Goal: Task Accomplishment & Management: Manage account settings

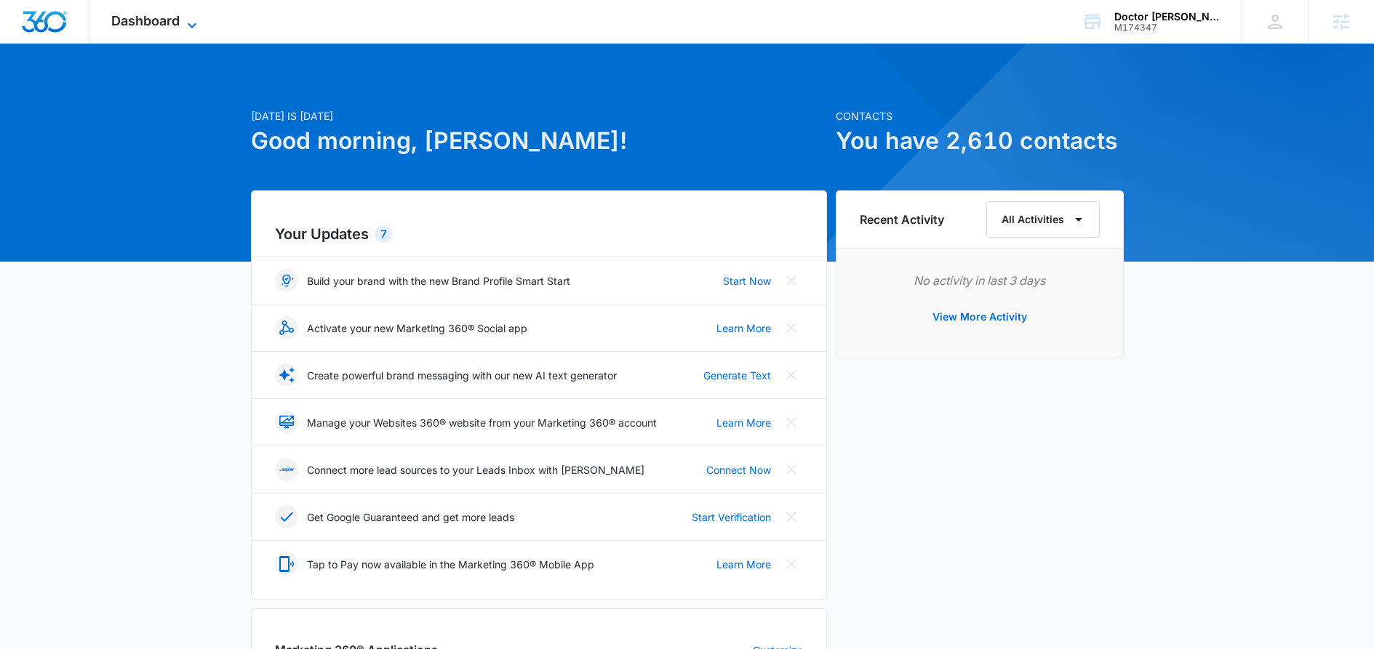
click at [198, 19] on icon at bounding box center [191, 25] width 17 height 17
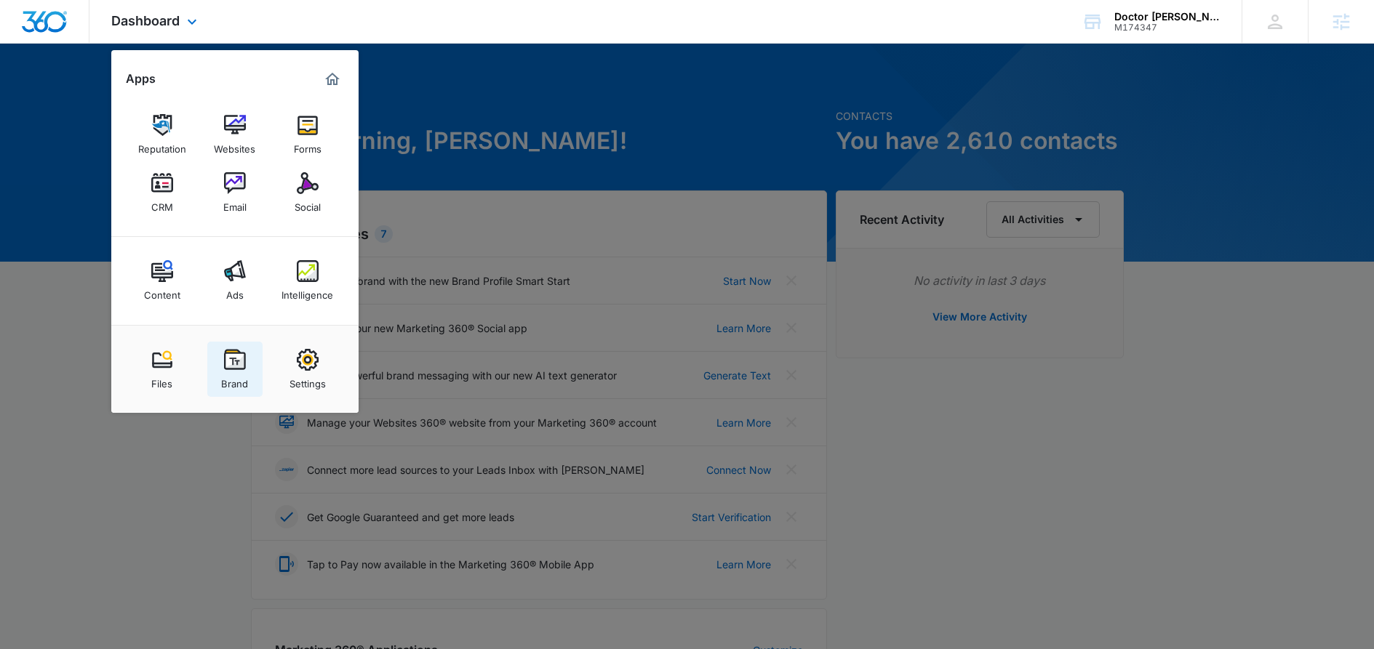
click at [220, 359] on link "Brand" at bounding box center [234, 369] width 55 height 55
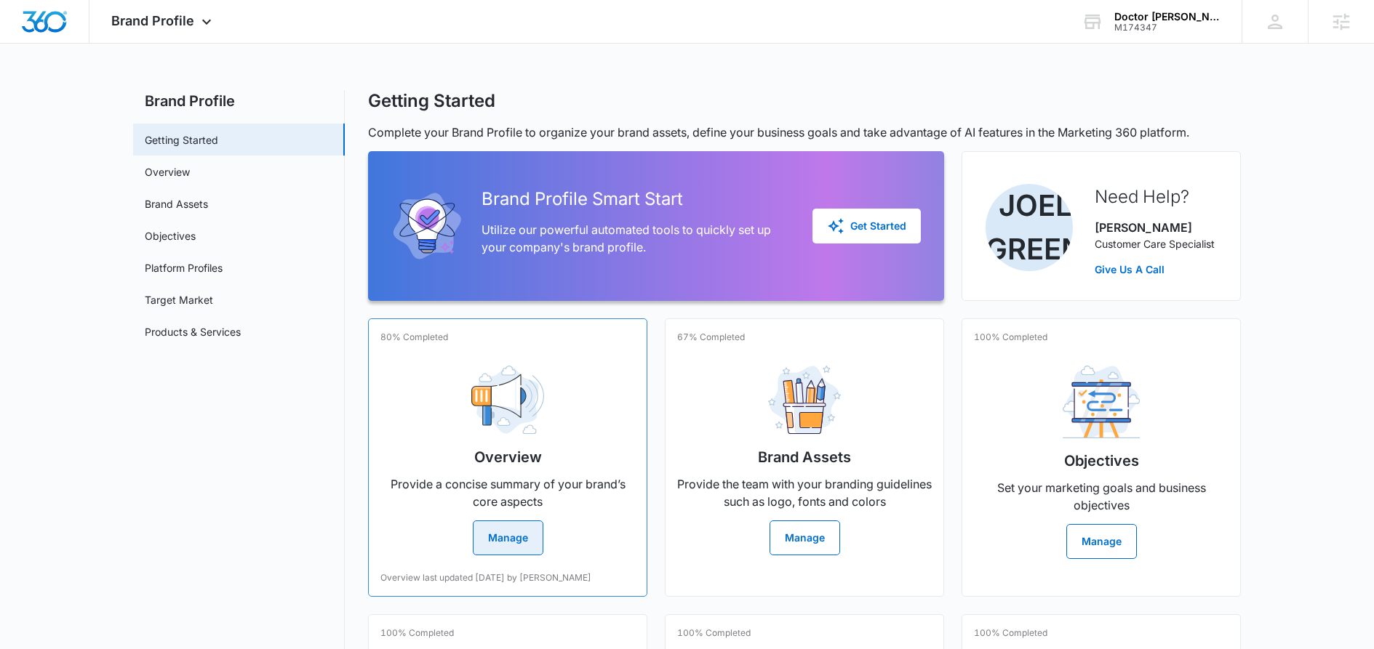
click at [519, 540] on button "Manage" at bounding box center [508, 538] width 71 height 35
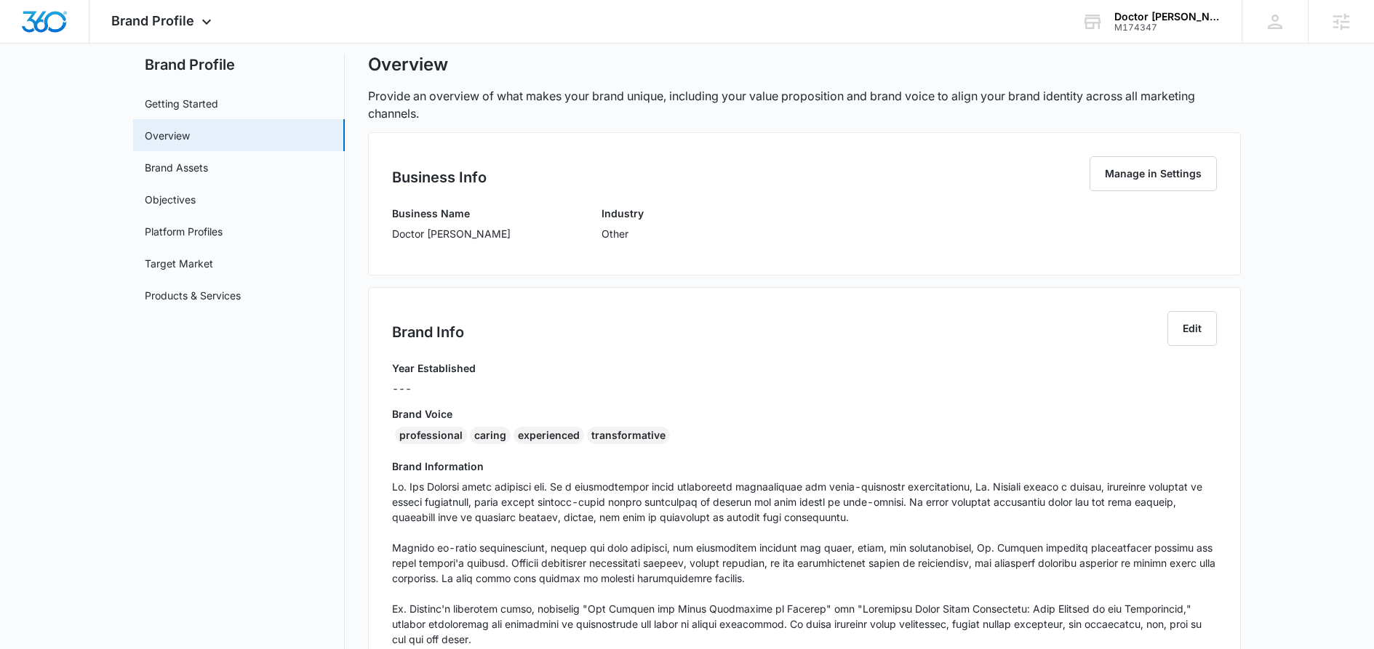
scroll to position [38, 0]
drag, startPoint x: 394, startPoint y: 440, endPoint x: 676, endPoint y: 444, distance: 282.2
click at [676, 444] on div "professional caring experienced transformative" at bounding box center [804, 436] width 825 height 23
click at [683, 437] on div "professional caring experienced transformative" at bounding box center [804, 436] width 825 height 23
drag, startPoint x: 674, startPoint y: 436, endPoint x: 391, endPoint y: 436, distance: 283.6
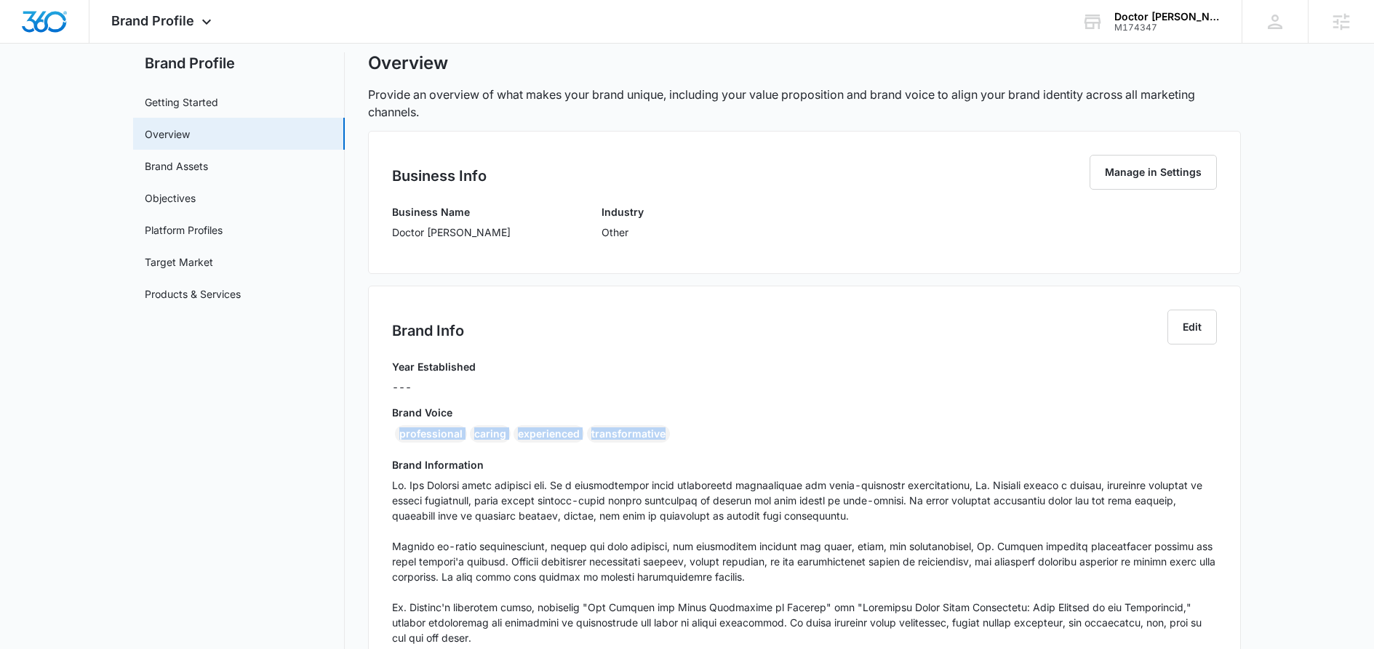
click at [391, 436] on div "Brand Info Edit Year Established --- Brand Voice professional caring experience…" at bounding box center [804, 552] width 873 height 532
copy div "professional caring experienced transformative"
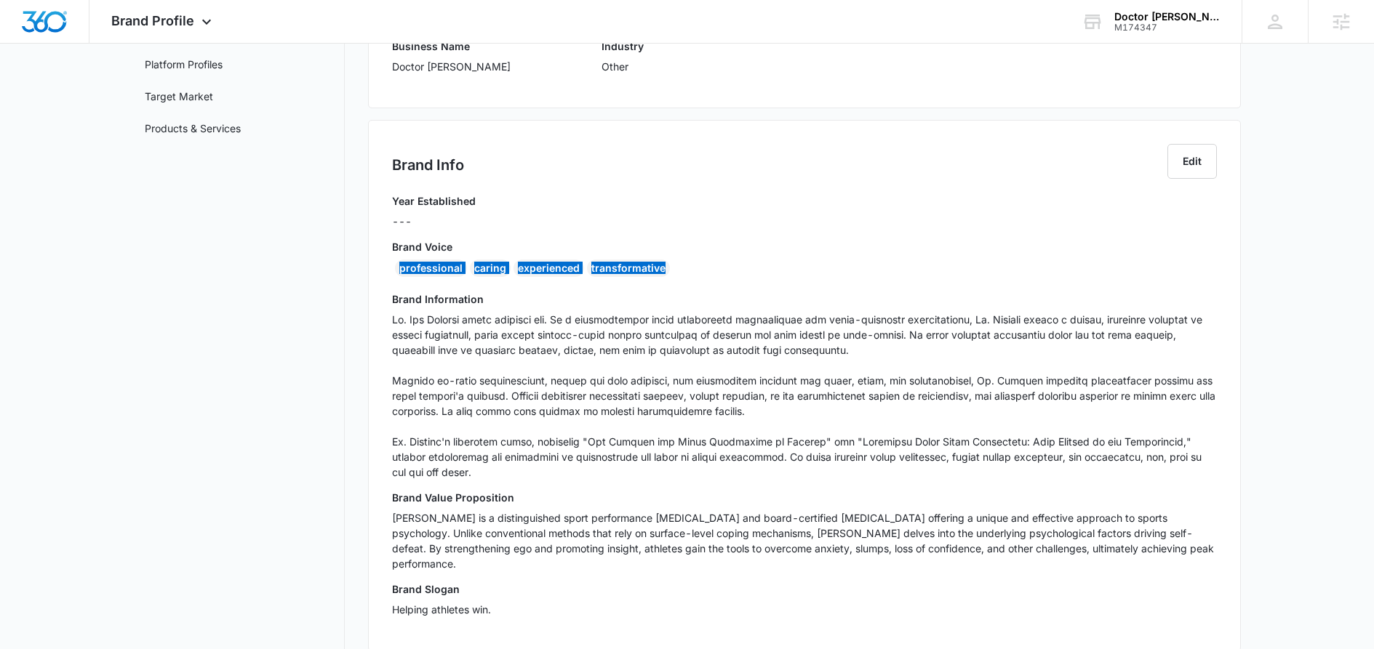
scroll to position [206, 0]
click at [209, 21] on icon at bounding box center [206, 25] width 17 height 17
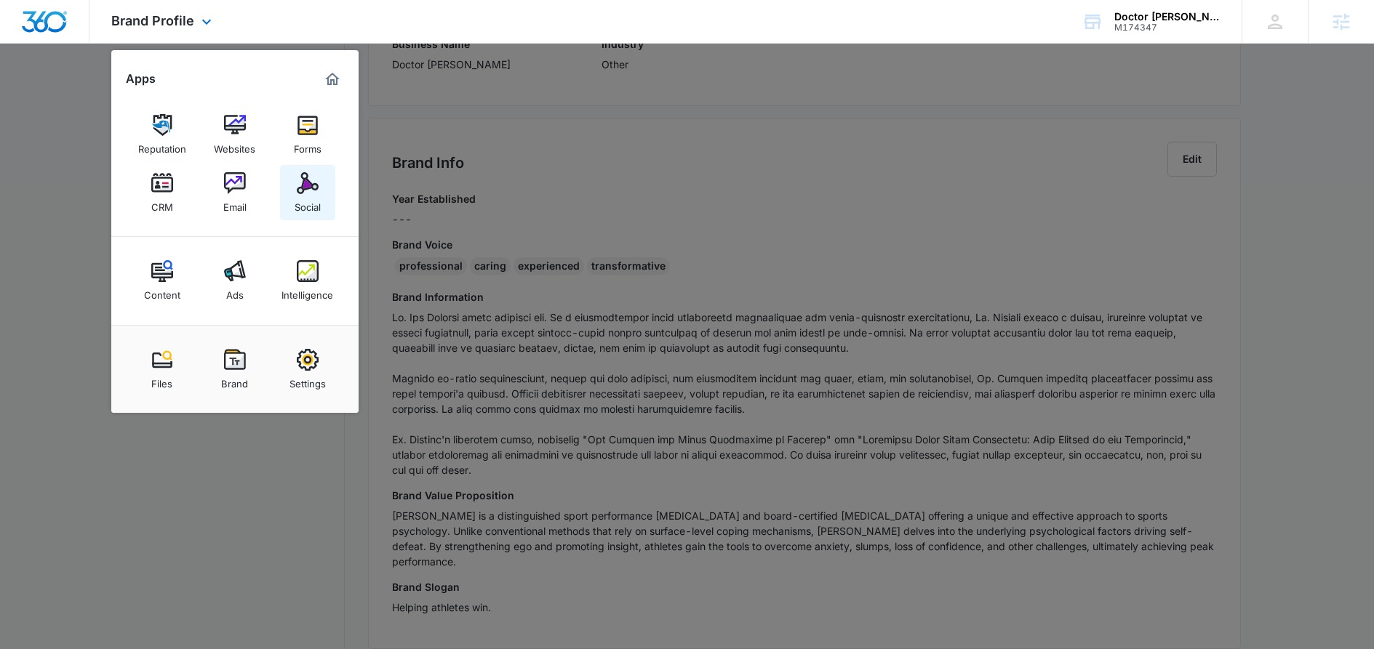
click at [300, 193] on img at bounding box center [308, 183] width 22 height 22
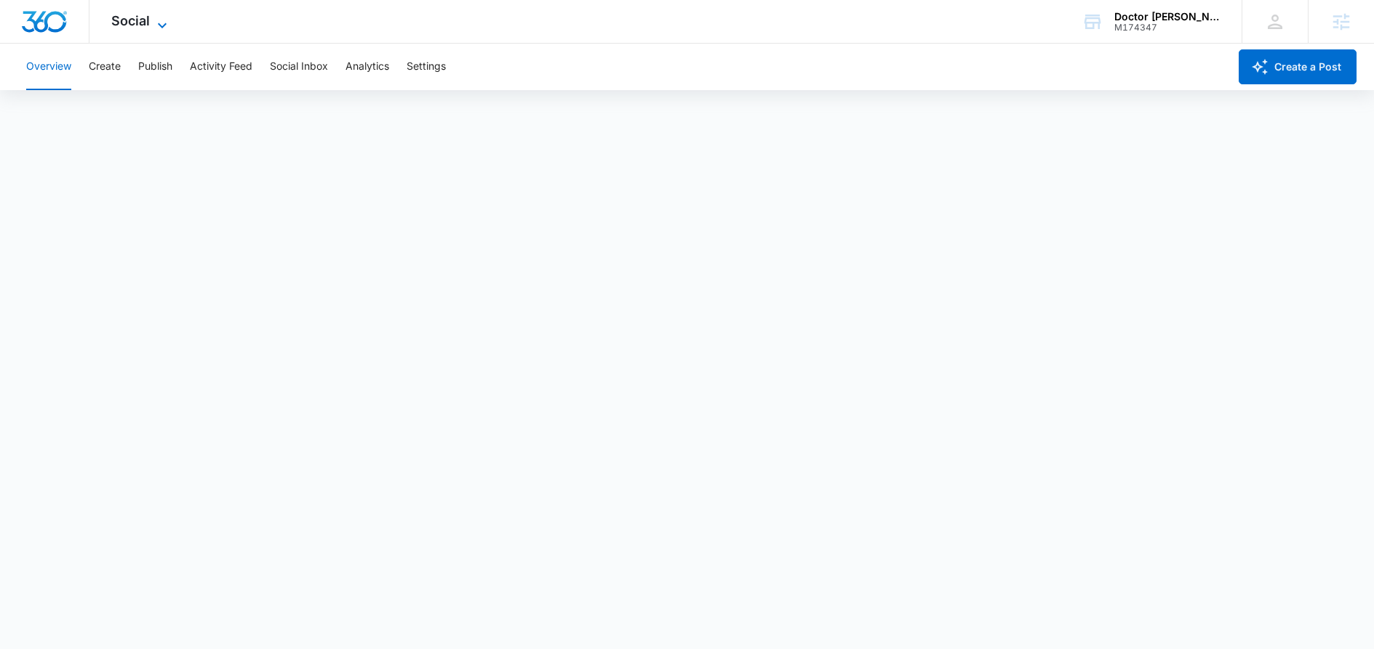
click at [159, 21] on icon at bounding box center [161, 25] width 17 height 17
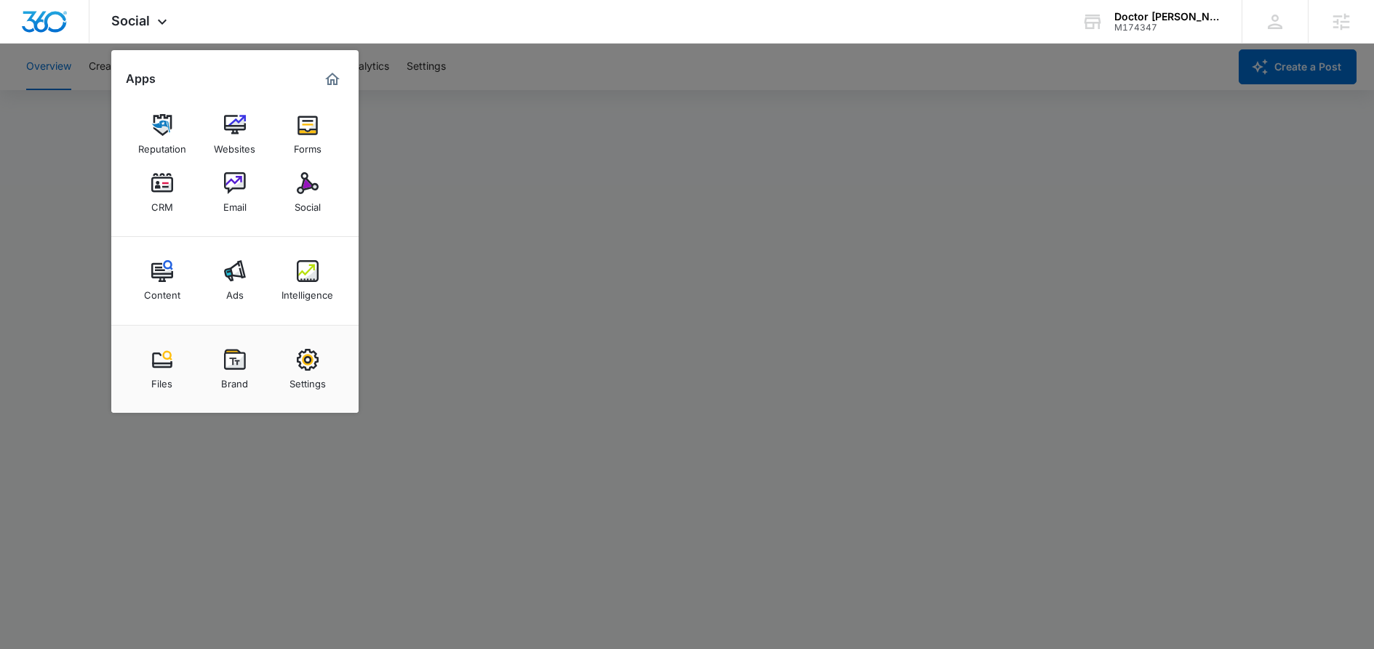
click at [447, 241] on div at bounding box center [687, 324] width 1374 height 649
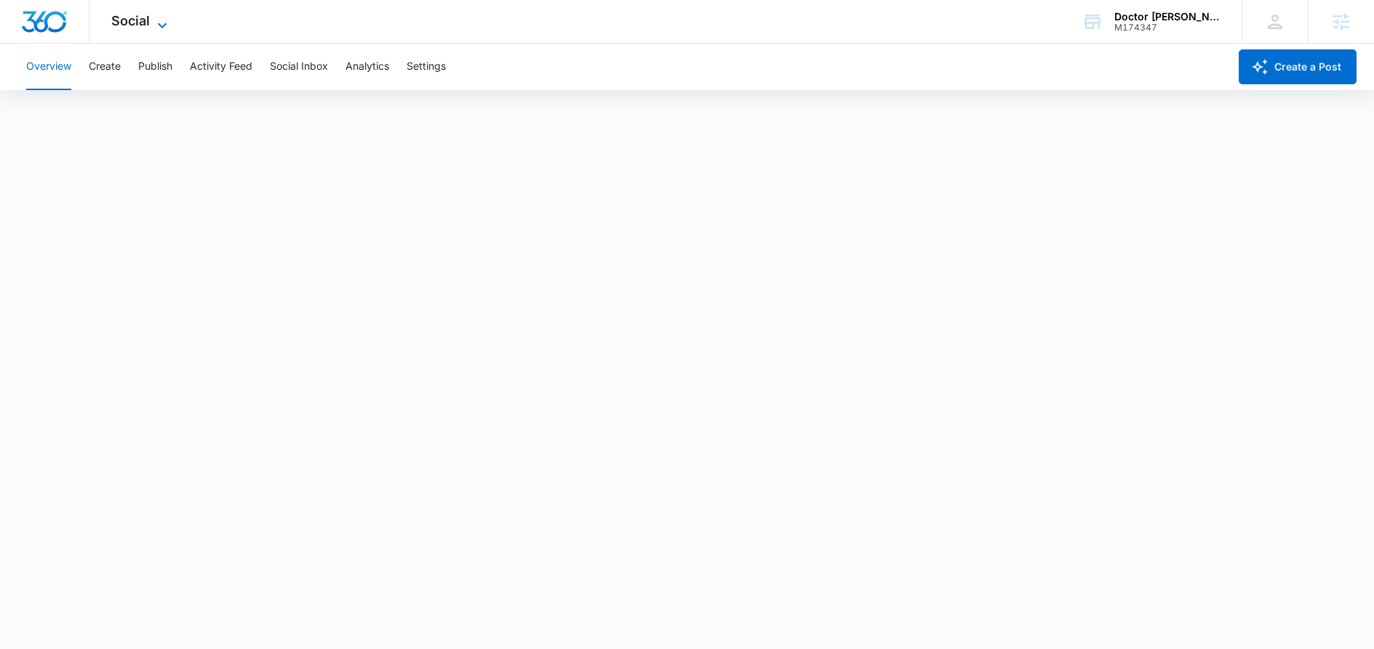
click at [146, 21] on span "Social" at bounding box center [130, 20] width 39 height 15
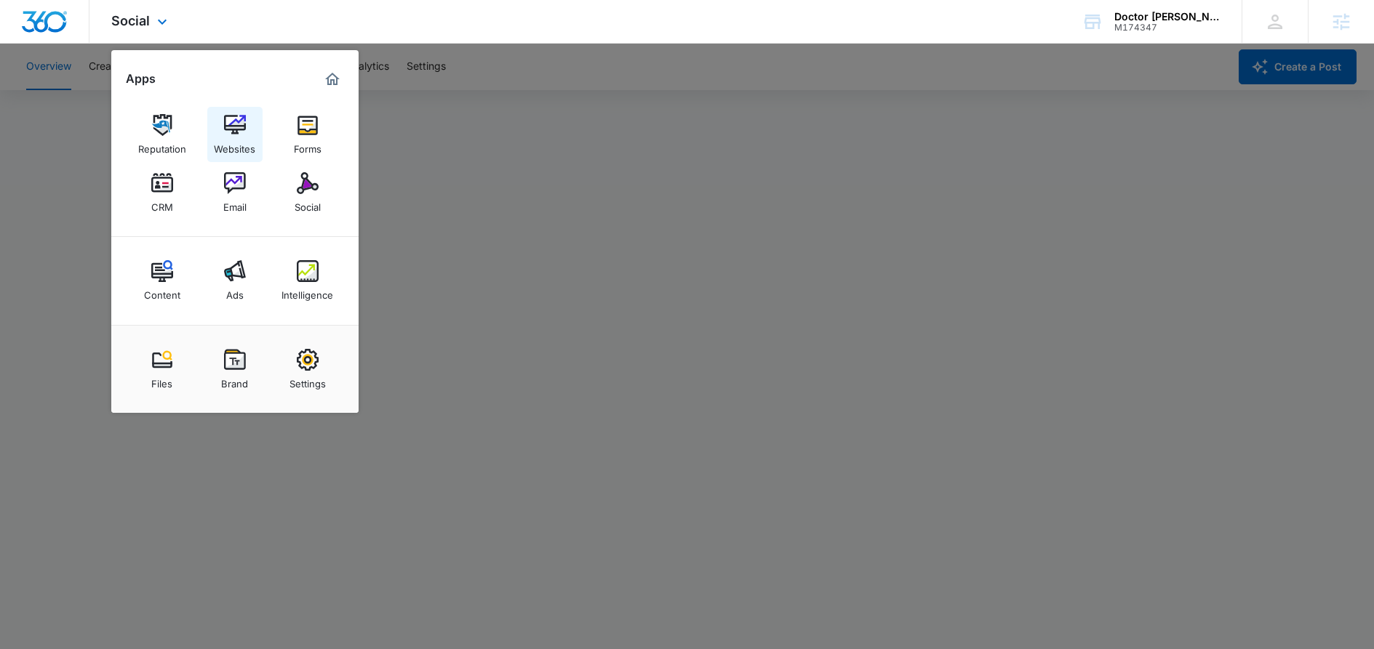
click at [232, 116] on img at bounding box center [235, 125] width 22 height 22
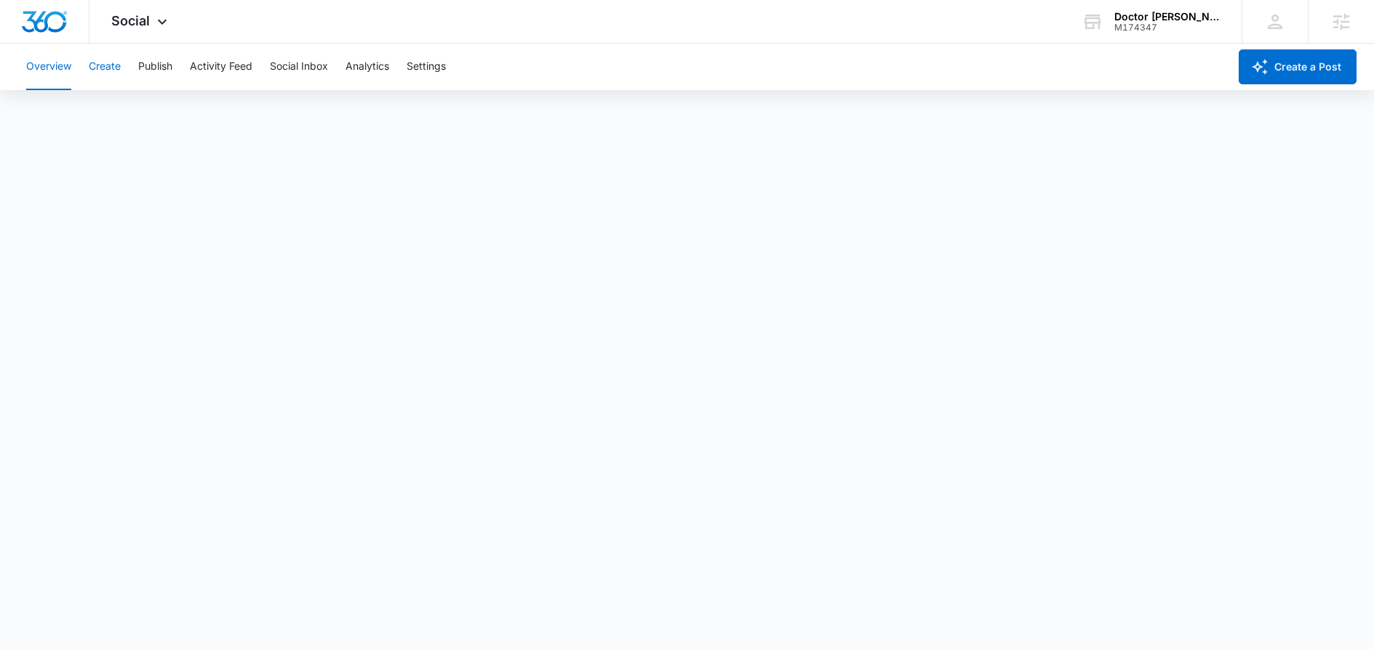
click at [105, 73] on button "Create" at bounding box center [105, 67] width 32 height 47
click at [162, 18] on icon at bounding box center [161, 25] width 17 height 17
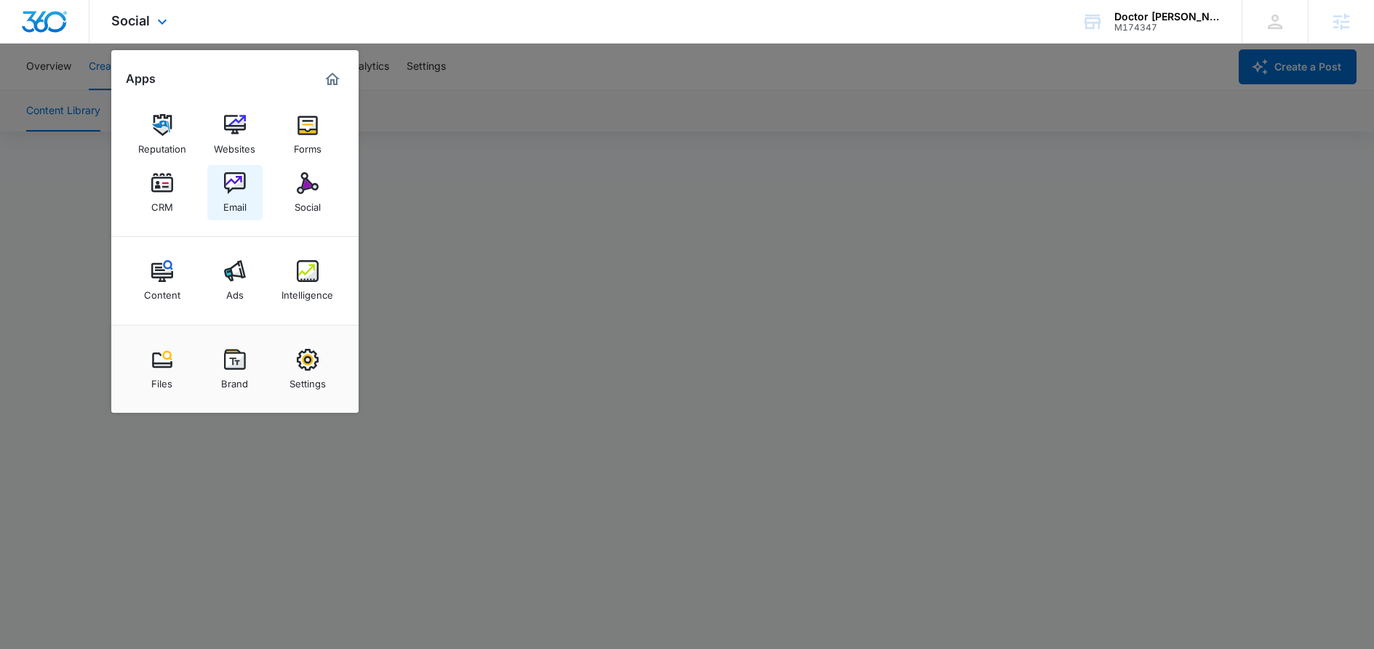
click at [247, 193] on link "Email" at bounding box center [234, 192] width 55 height 55
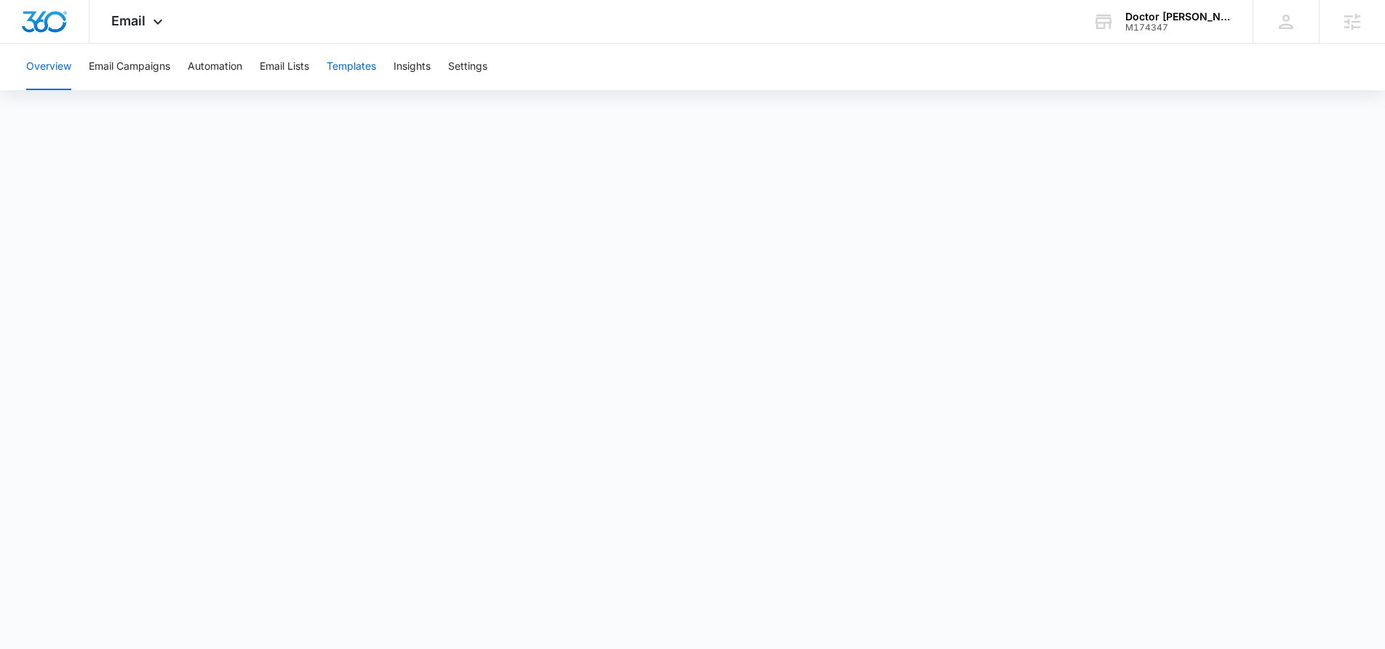
click at [364, 63] on button "Templates" at bounding box center [351, 67] width 49 height 47
click at [158, 24] on icon at bounding box center [157, 25] width 17 height 17
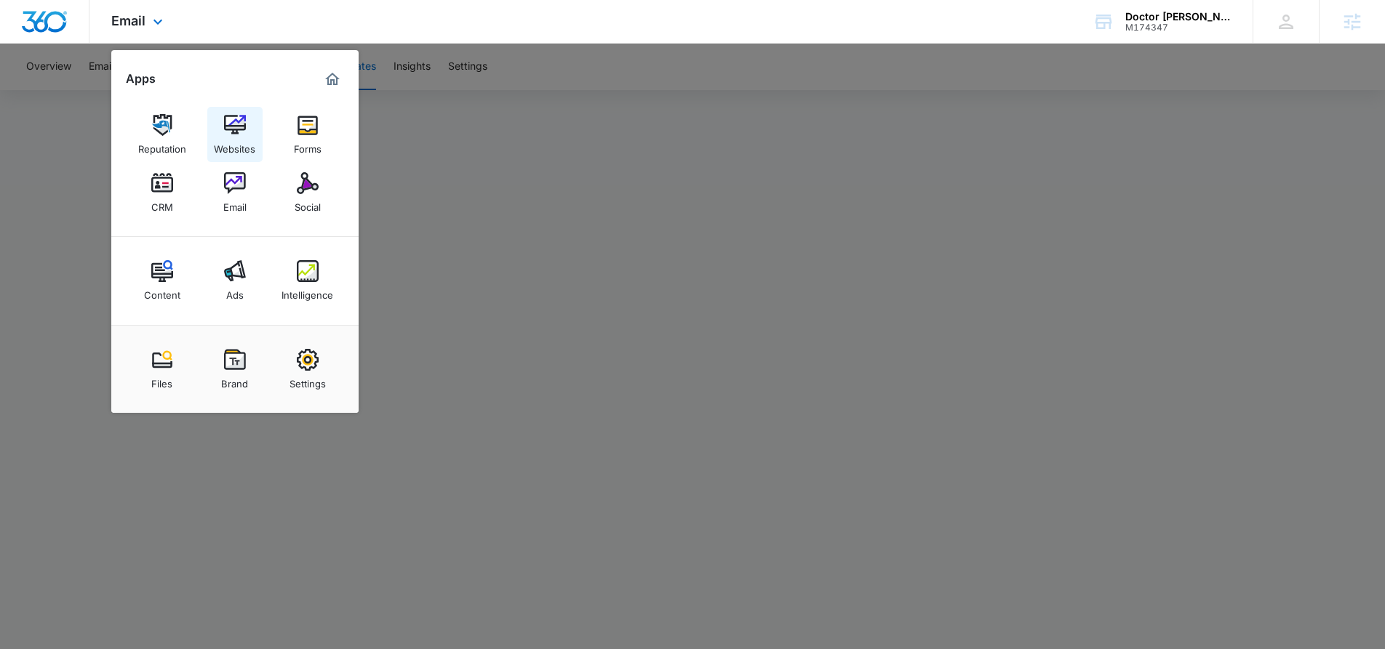
click at [232, 136] on div "Websites" at bounding box center [234, 145] width 41 height 19
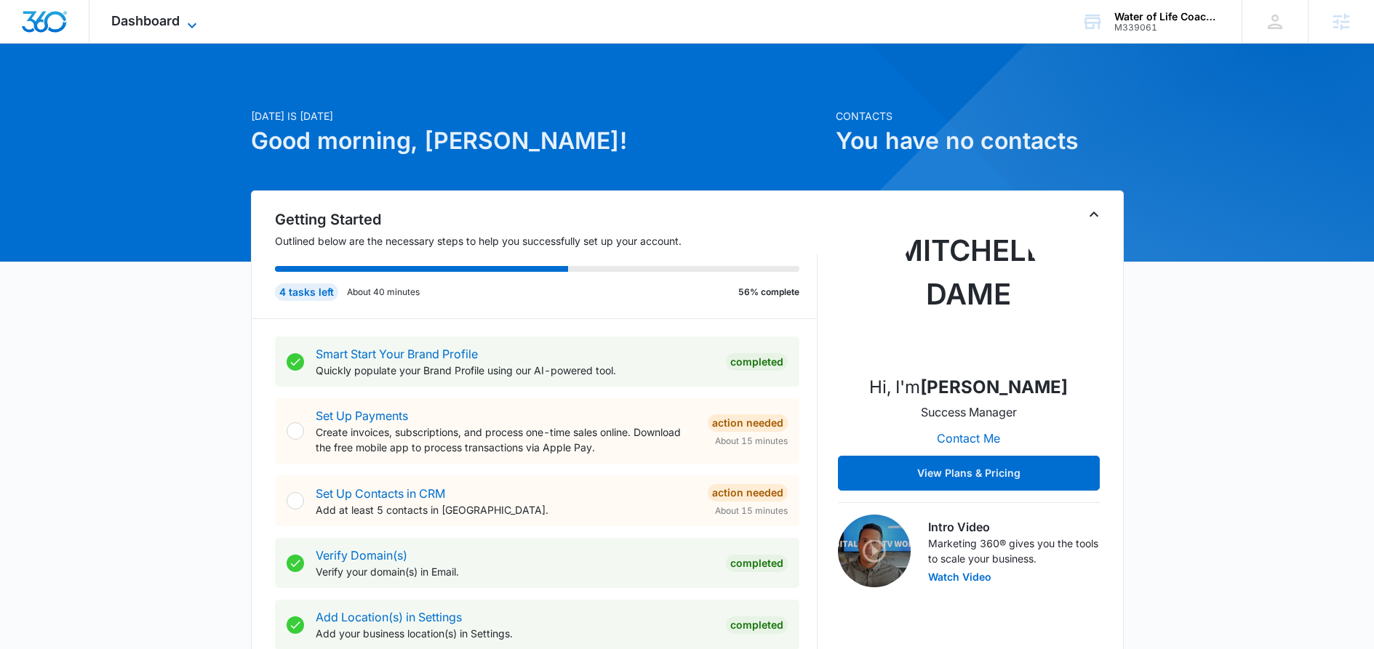
click at [191, 20] on icon at bounding box center [191, 25] width 17 height 17
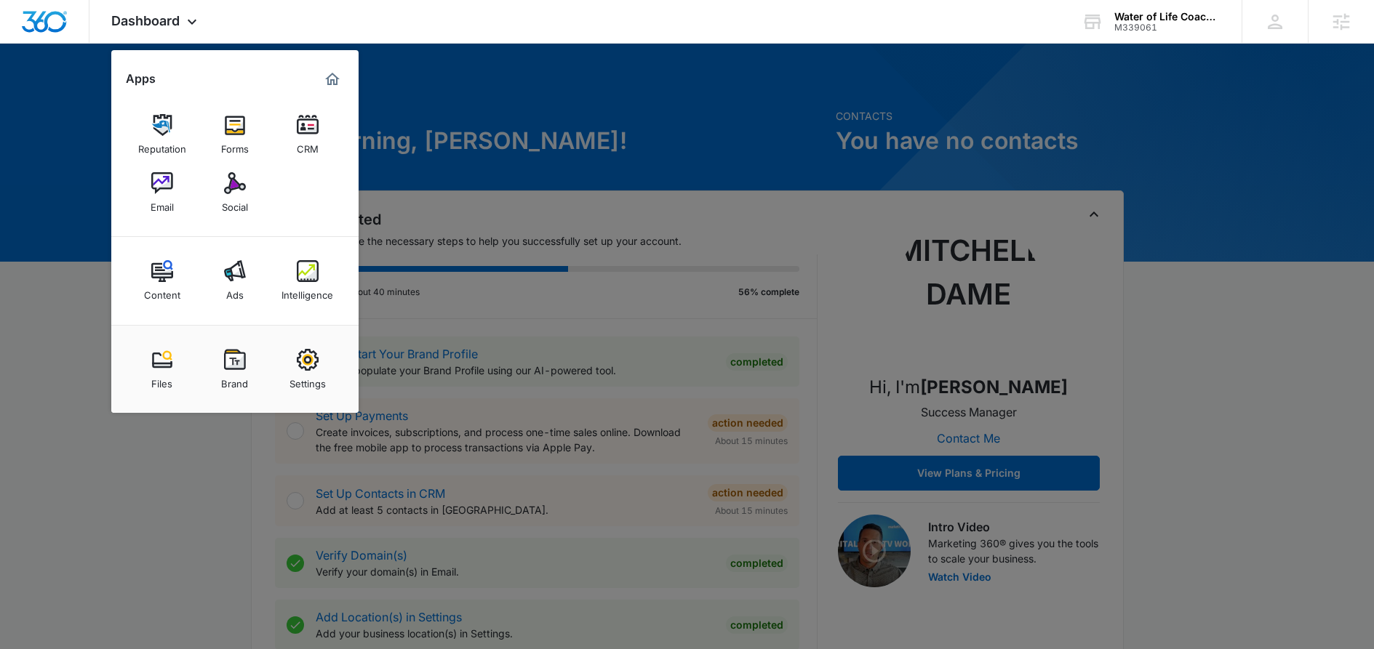
click at [596, 117] on div at bounding box center [687, 324] width 1374 height 649
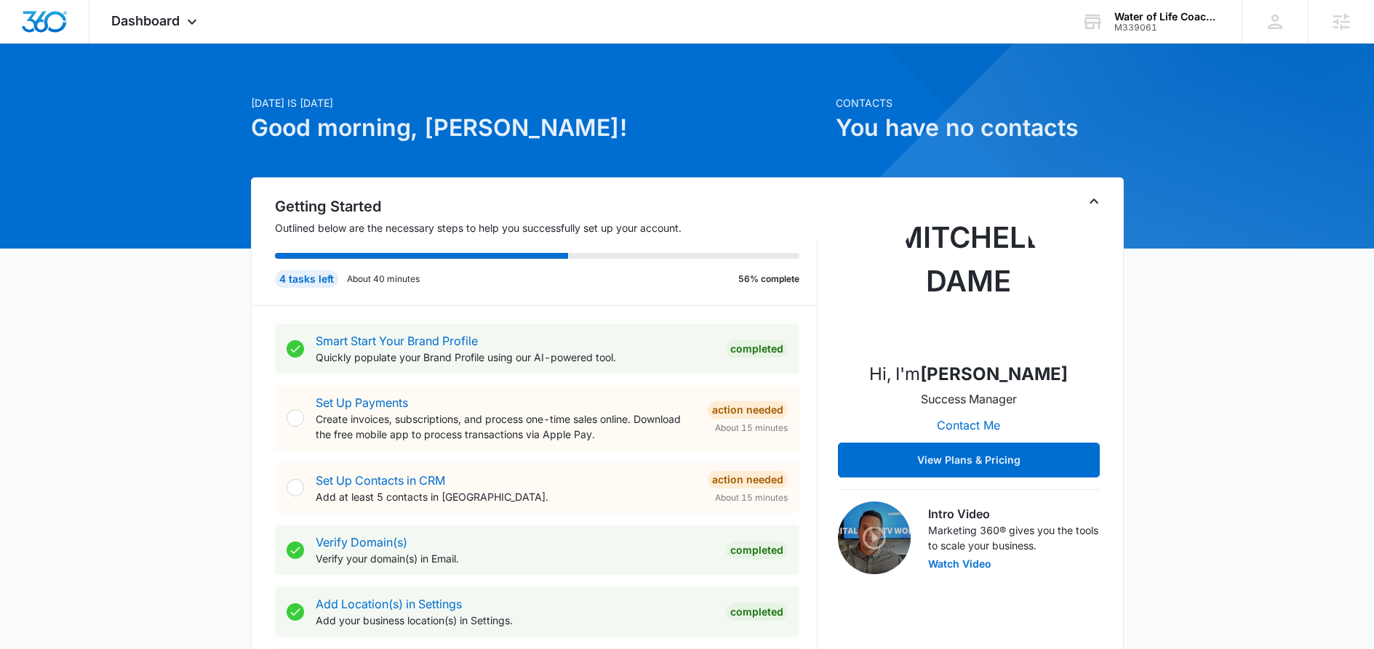
scroll to position [112, 0]
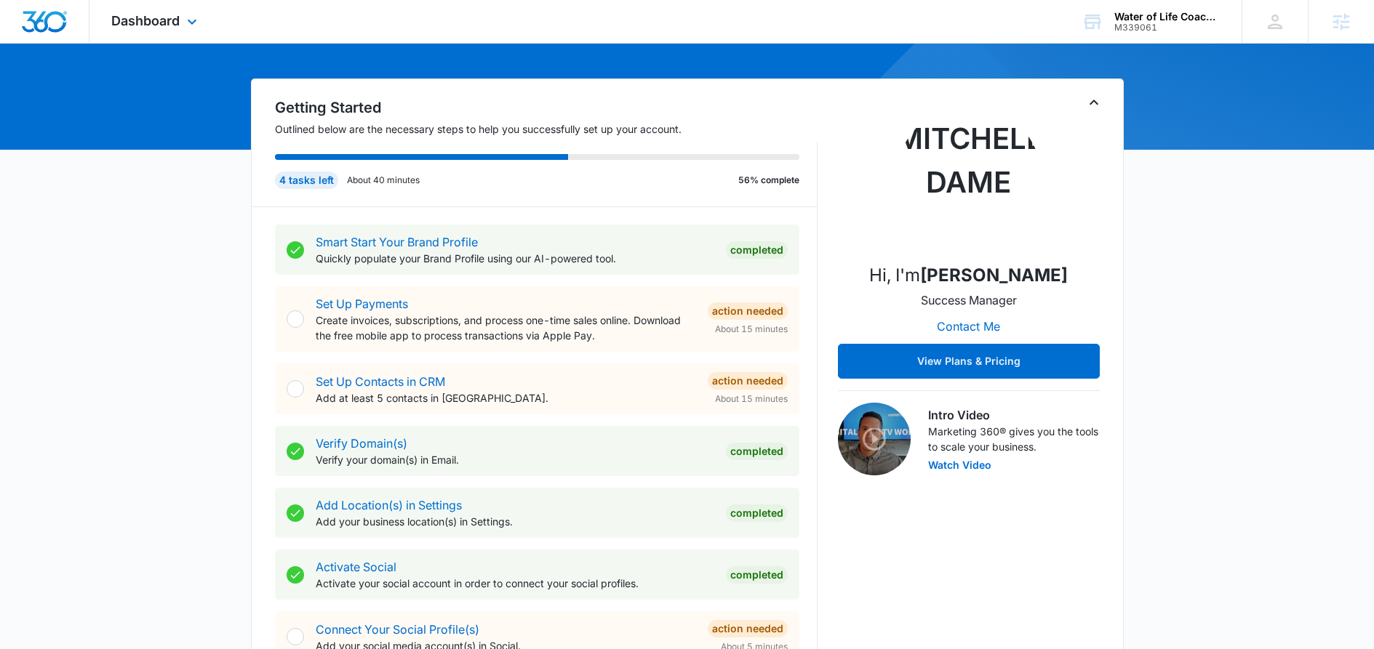
click at [203, 25] on div "Dashboard Apps Reputation Forms CRM Email Social Content Ads Intelligence Files…" at bounding box center [155, 21] width 133 height 43
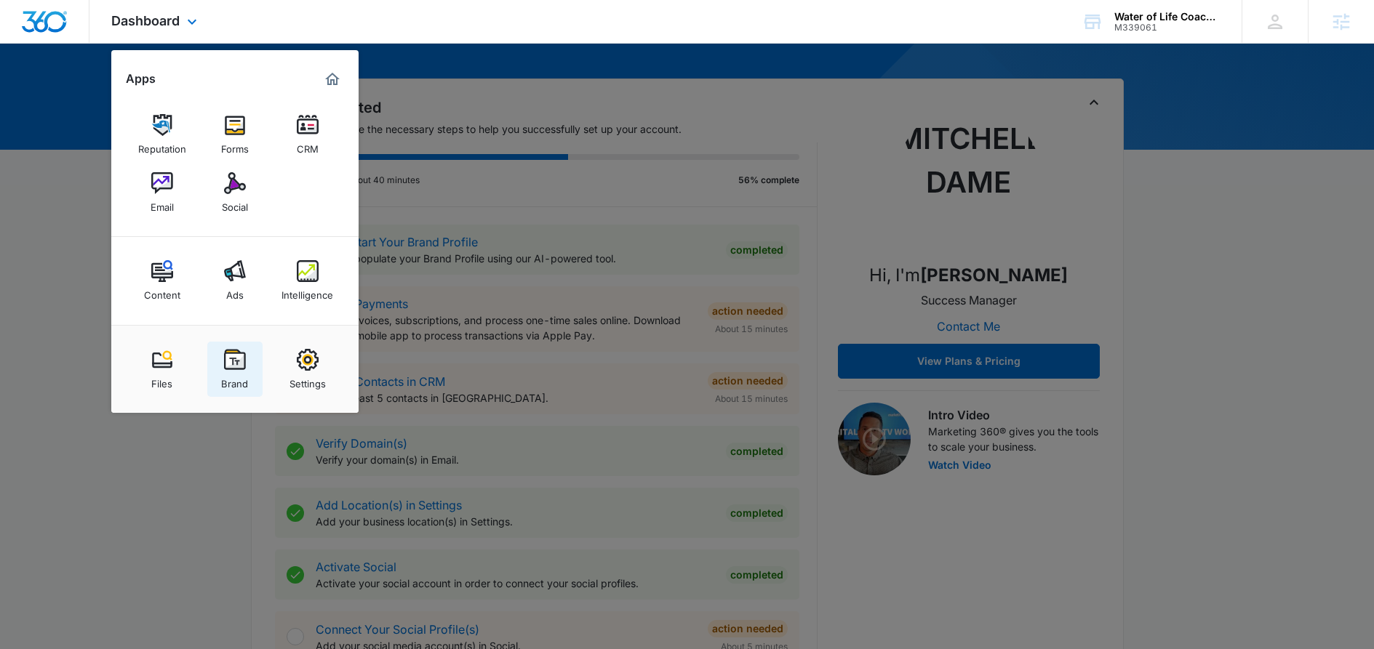
click at [226, 376] on div "Brand" at bounding box center [234, 380] width 27 height 19
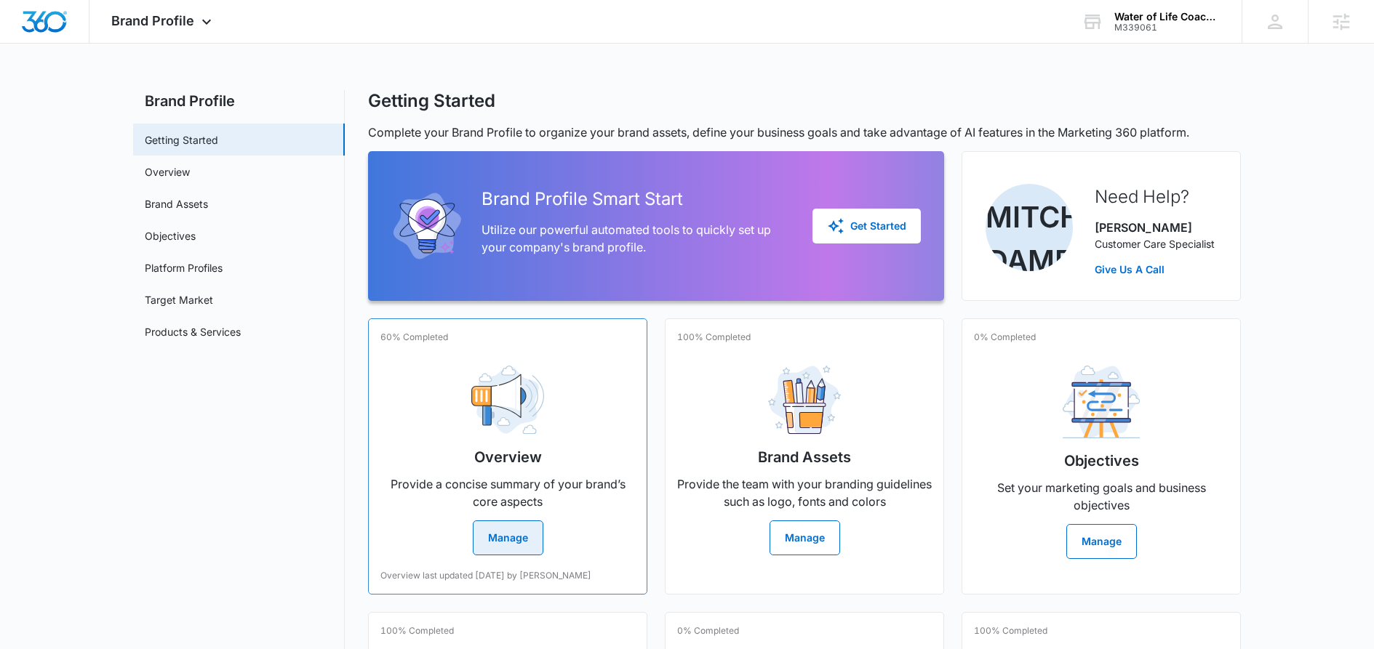
click at [498, 530] on button "Manage" at bounding box center [508, 538] width 71 height 35
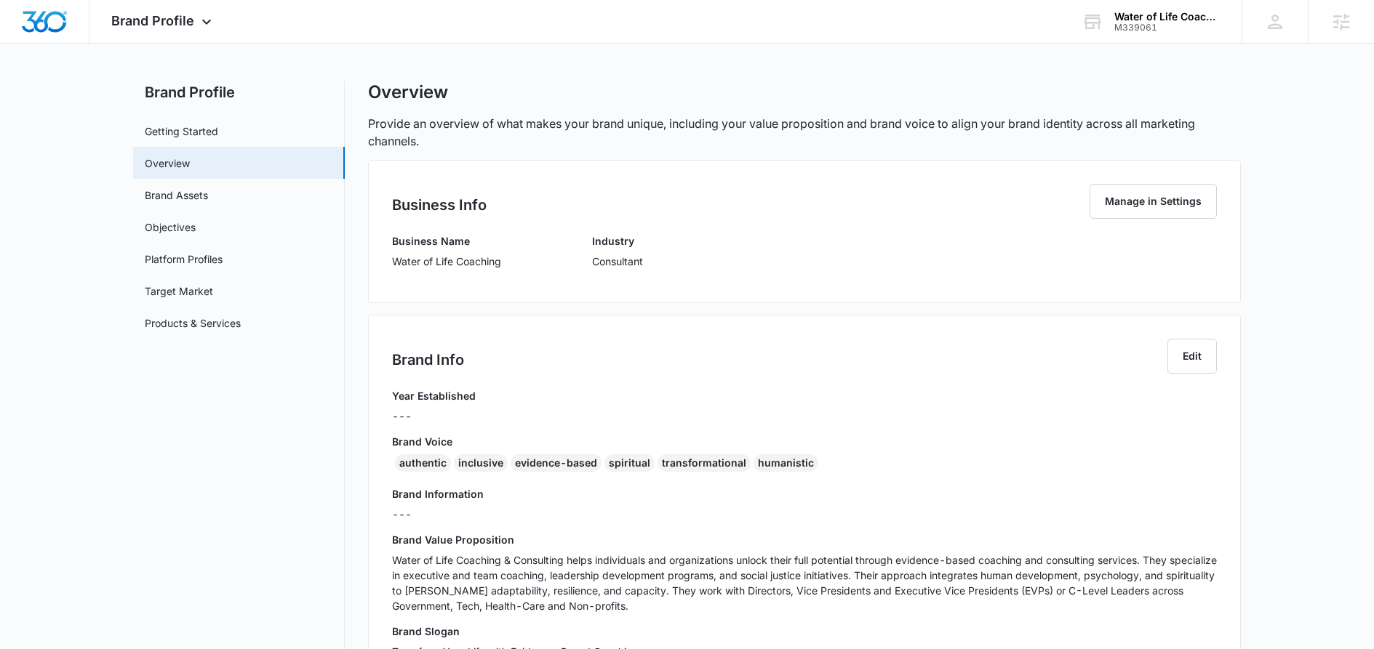
scroll to position [21, 0]
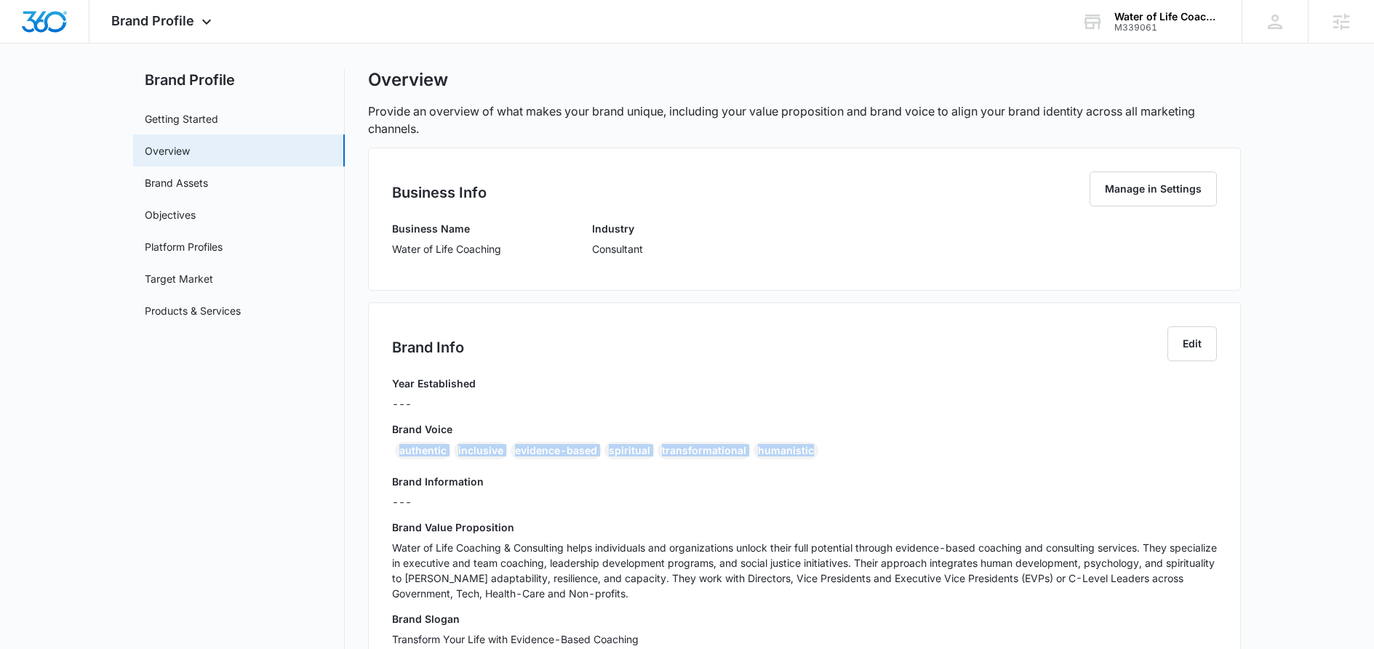
drag, startPoint x: 397, startPoint y: 448, endPoint x: 823, endPoint y: 449, distance: 426.2
click at [823, 449] on div "authentic inclusive evidence-based spiritual transformational humanistic" at bounding box center [804, 453] width 825 height 23
copy div "authentic inclusive evidence-based spiritual transformational humanistic"
